Goal: Use online tool/utility

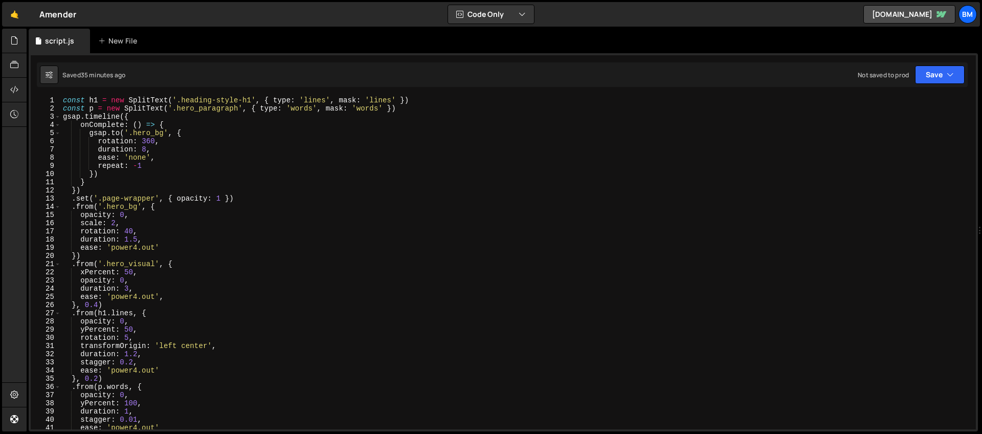
click at [143, 169] on div "const h1 = new SplitText ( '.heading-style-h1' , { type : 'lines' , mask : 'lin…" at bounding box center [516, 270] width 911 height 349
click at [267, 177] on div "const h1 = new SplitText ( '.heading-style-h1' , { type : 'lines' , mask : 'lin…" at bounding box center [516, 270] width 911 height 349
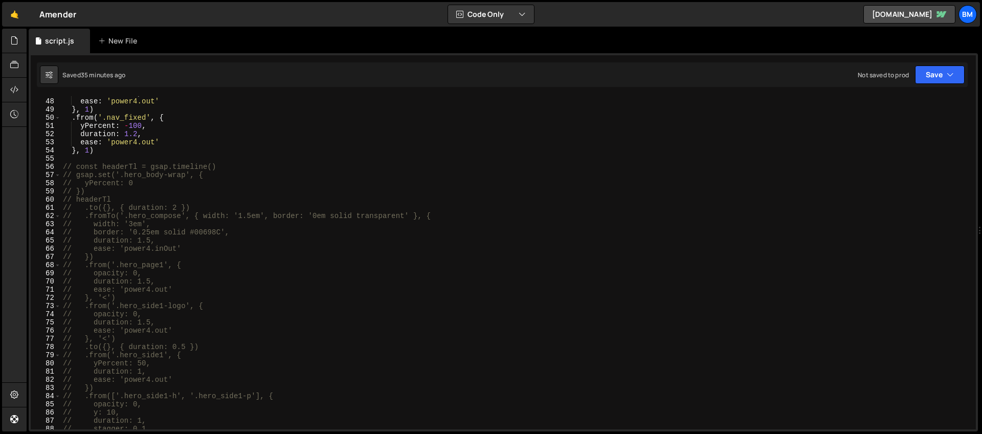
scroll to position [383, 0]
click at [79, 163] on div "duration : 1.5 , ease : 'power4.out' } , 1 ) . from ( '.nav_fixed' , { yPercent…" at bounding box center [516, 263] width 911 height 349
type textarea "// const headerTl = gsap.timeline()"
click at [76, 160] on div "duration : 1.5 , ease : 'power4.out' } , 1 ) . from ( '.nav_fixed' , { yPercent…" at bounding box center [516, 263] width 911 height 349
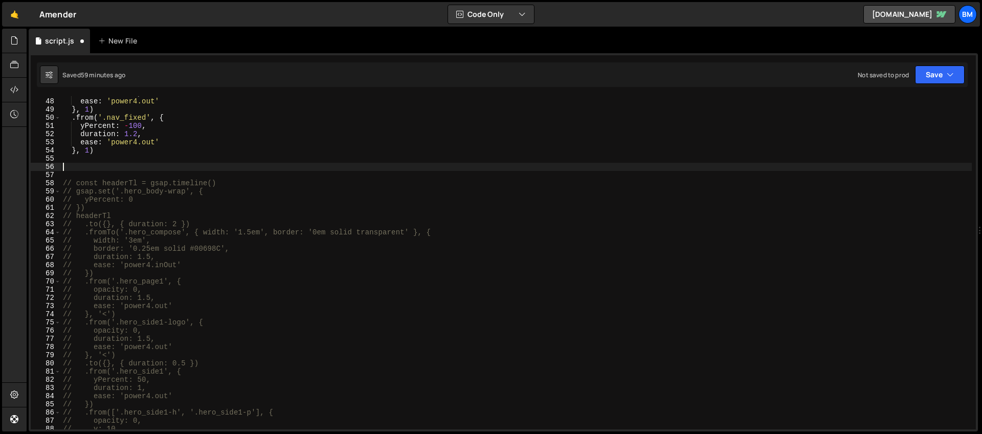
paste textarea "});"
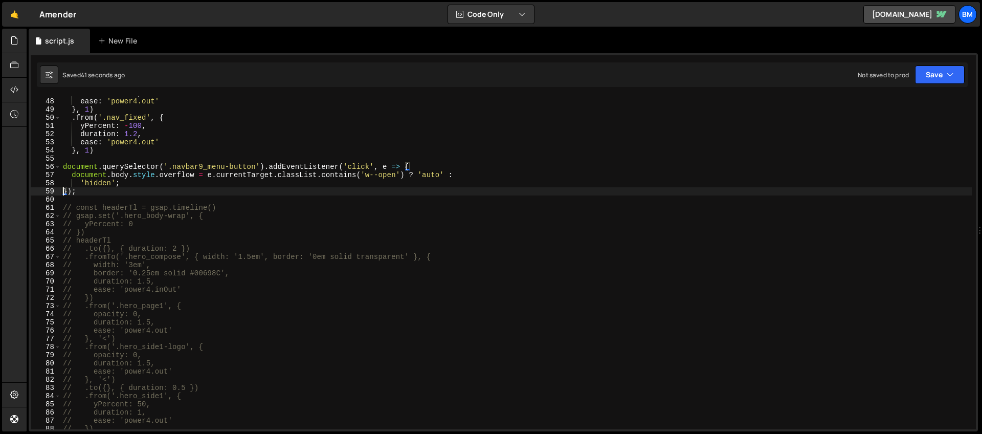
type textarea "});"
click at [16, 15] on link "🤙" at bounding box center [14, 14] width 25 height 25
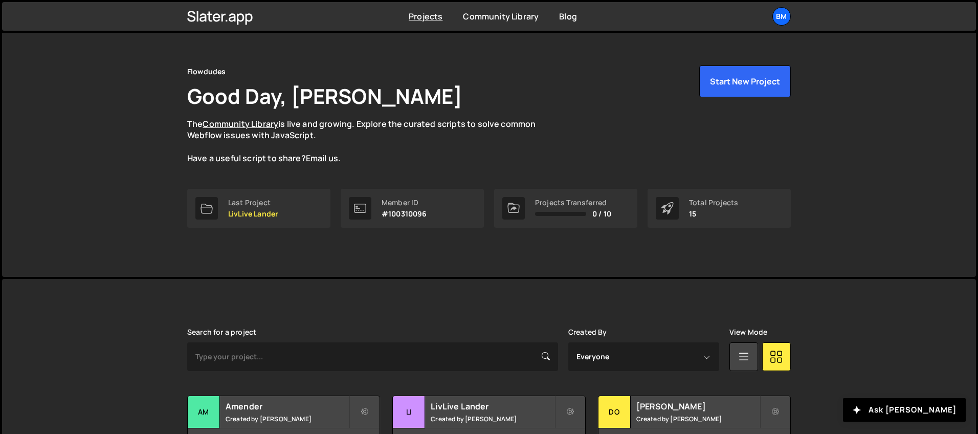
scroll to position [83, 0]
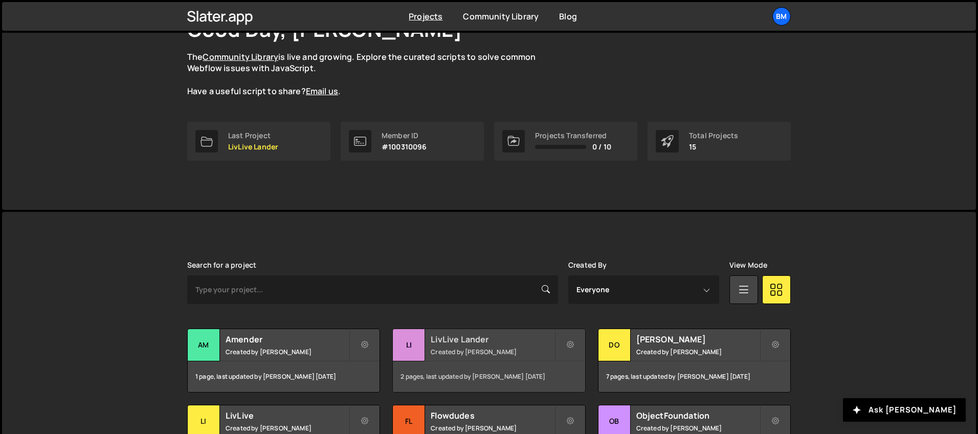
click at [446, 337] on h2 "LivLive Lander" at bounding box center [491, 338] width 123 height 11
